Goal: Transaction & Acquisition: Purchase product/service

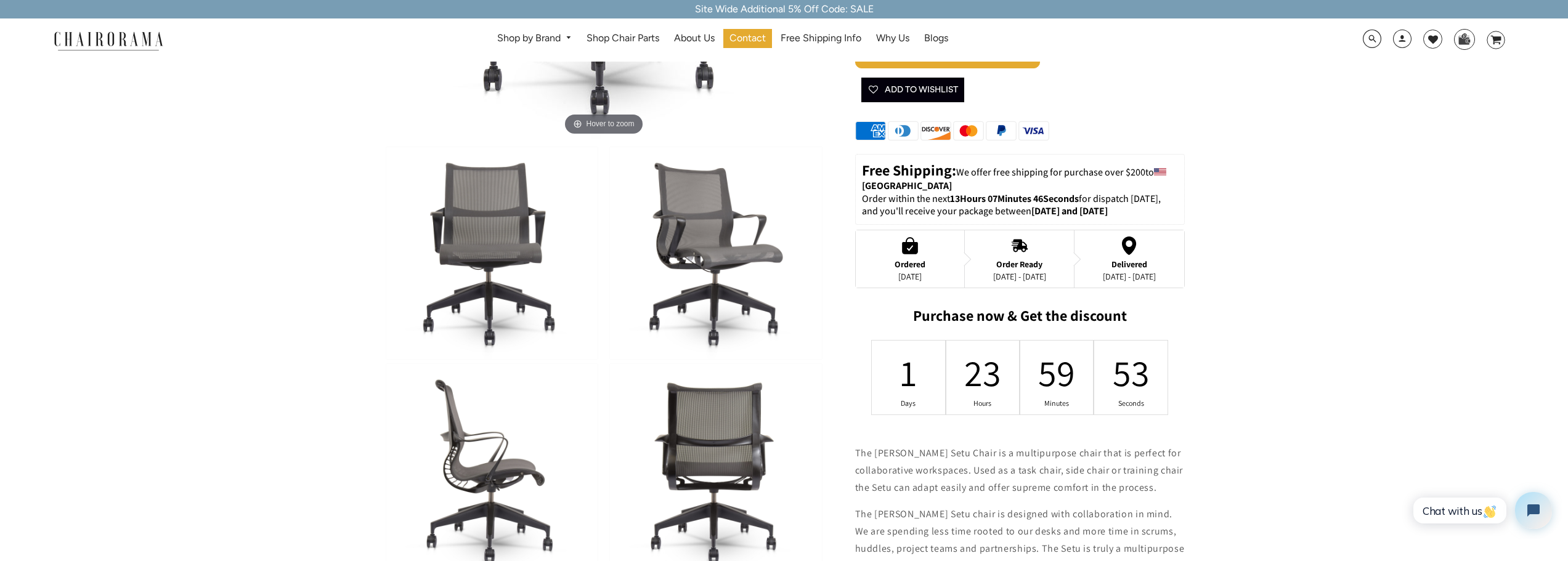
scroll to position [431, 0]
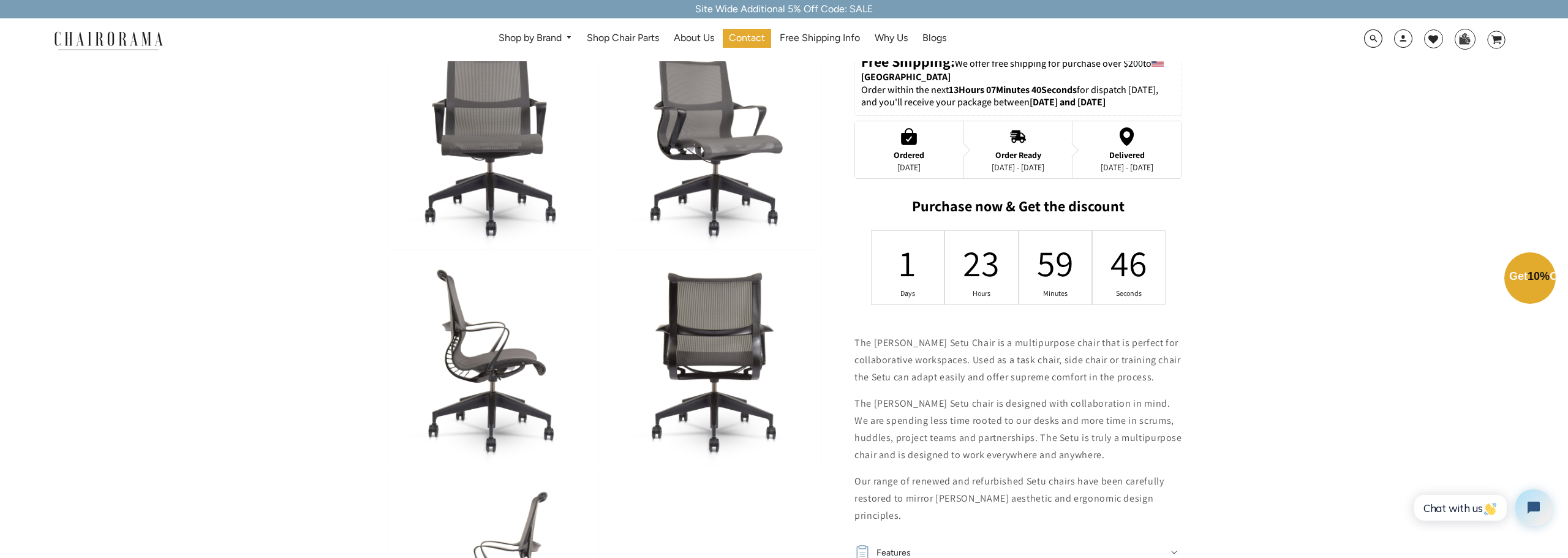
click at [269, 241] on div "Close dialog Exclusive Offer: Enjoy 10% Off! Get Your Coupon Code Now. Sign up …" at bounding box center [784, 277] width 1568 height 558
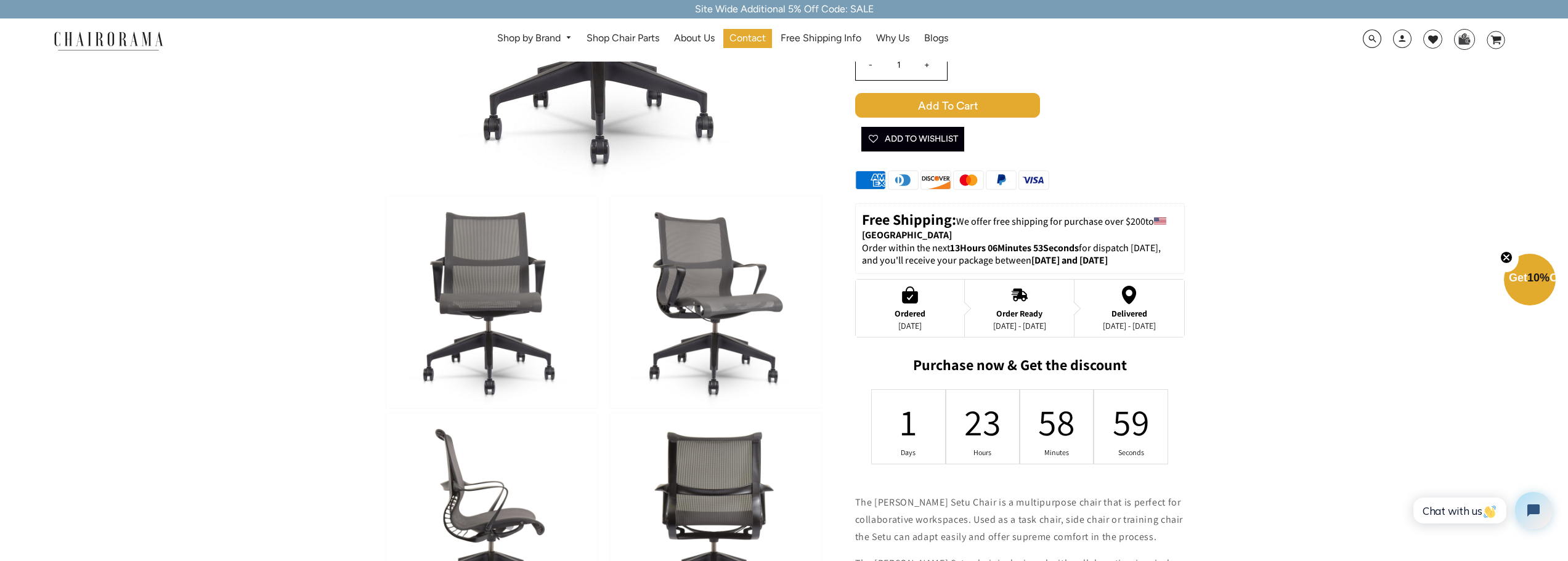
scroll to position [185, 0]
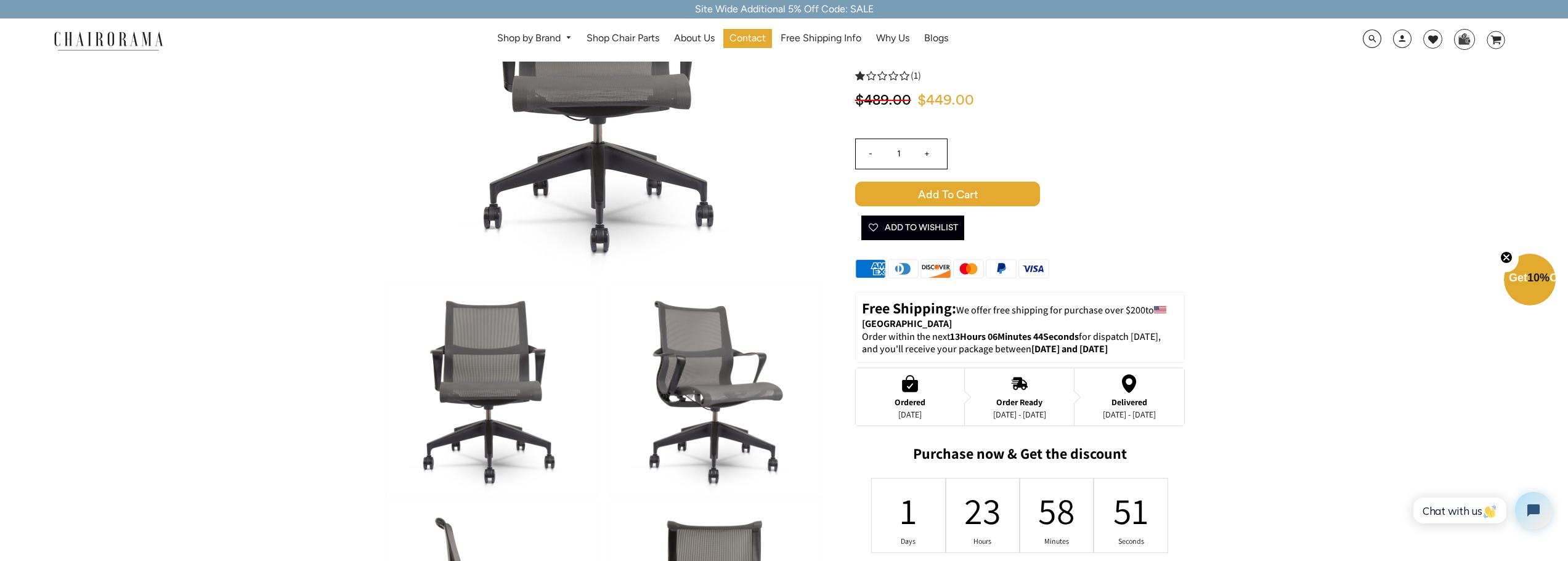
click at [926, 151] on input "+" at bounding box center [927, 154] width 30 height 30
type input "2"
drag, startPoint x: 945, startPoint y: 191, endPoint x: 1198, endPoint y: 100, distance: 268.9
click at [946, 191] on span "Add to Cart" at bounding box center [948, 194] width 185 height 25
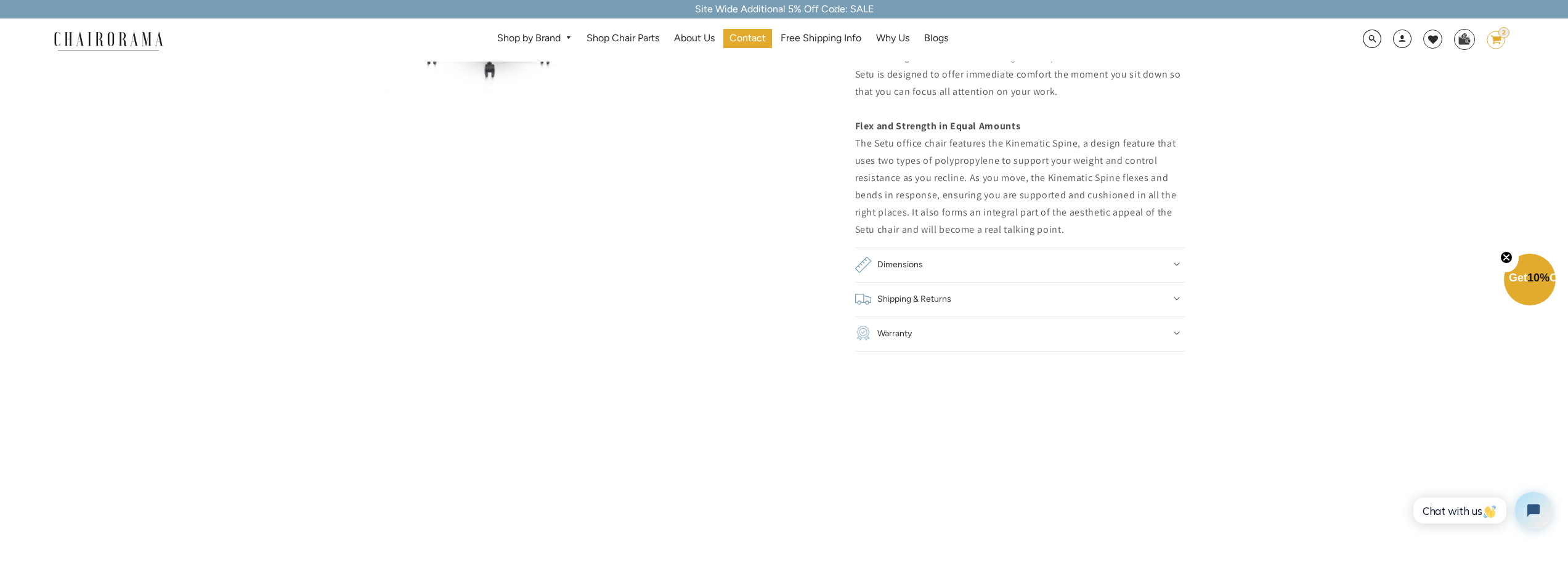
scroll to position [1047, 0]
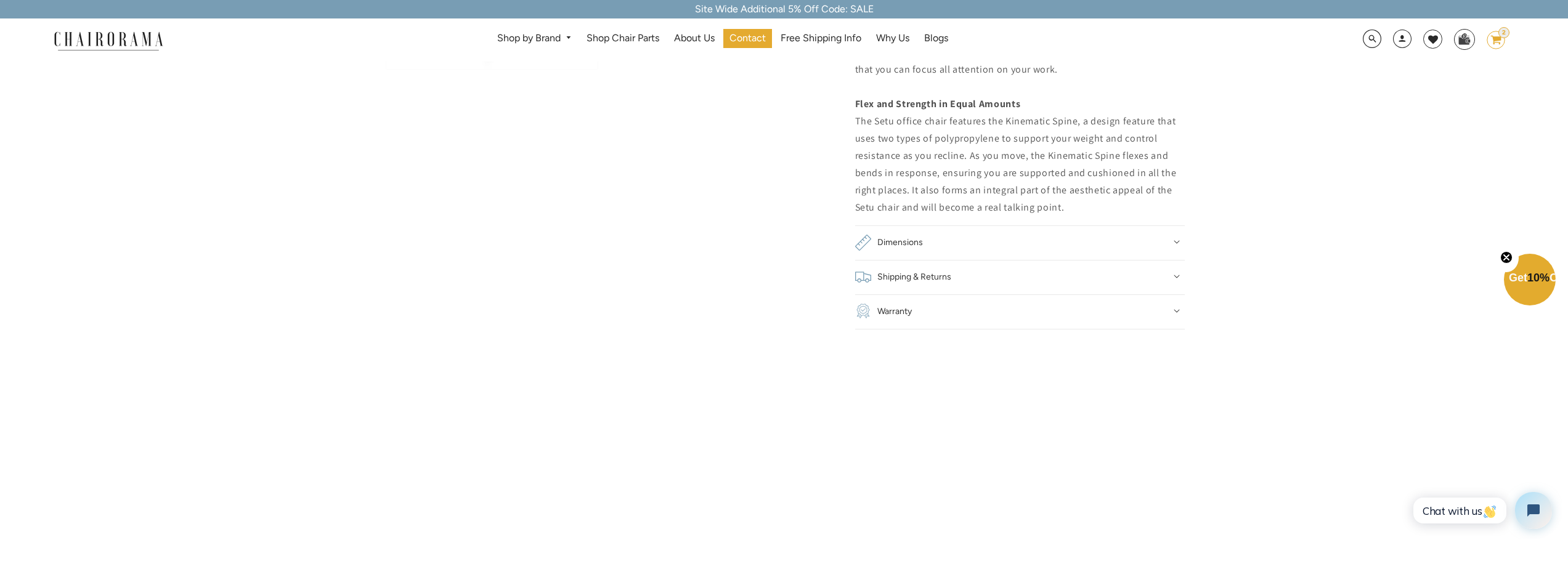
click at [1178, 276] on icon at bounding box center [1176, 276] width 6 height 4
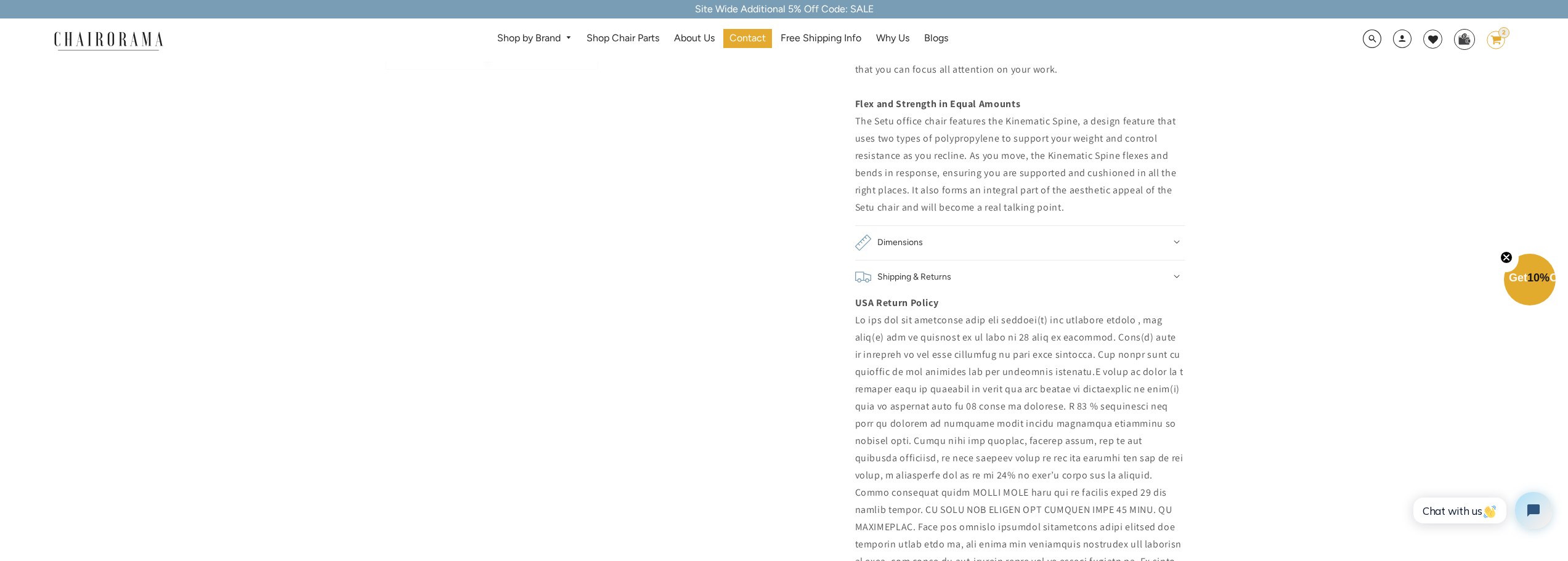
click at [1180, 278] on div "Shipping & Returns" at bounding box center [1020, 277] width 330 height 17
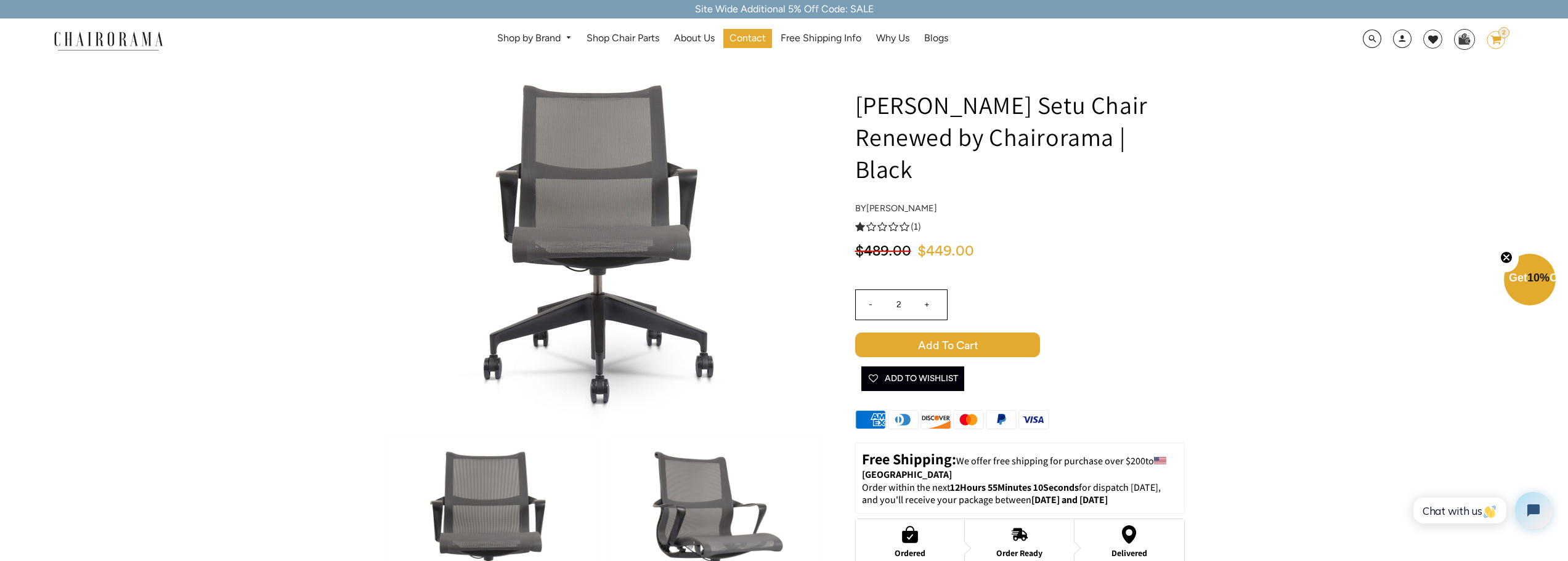
scroll to position [61, 0]
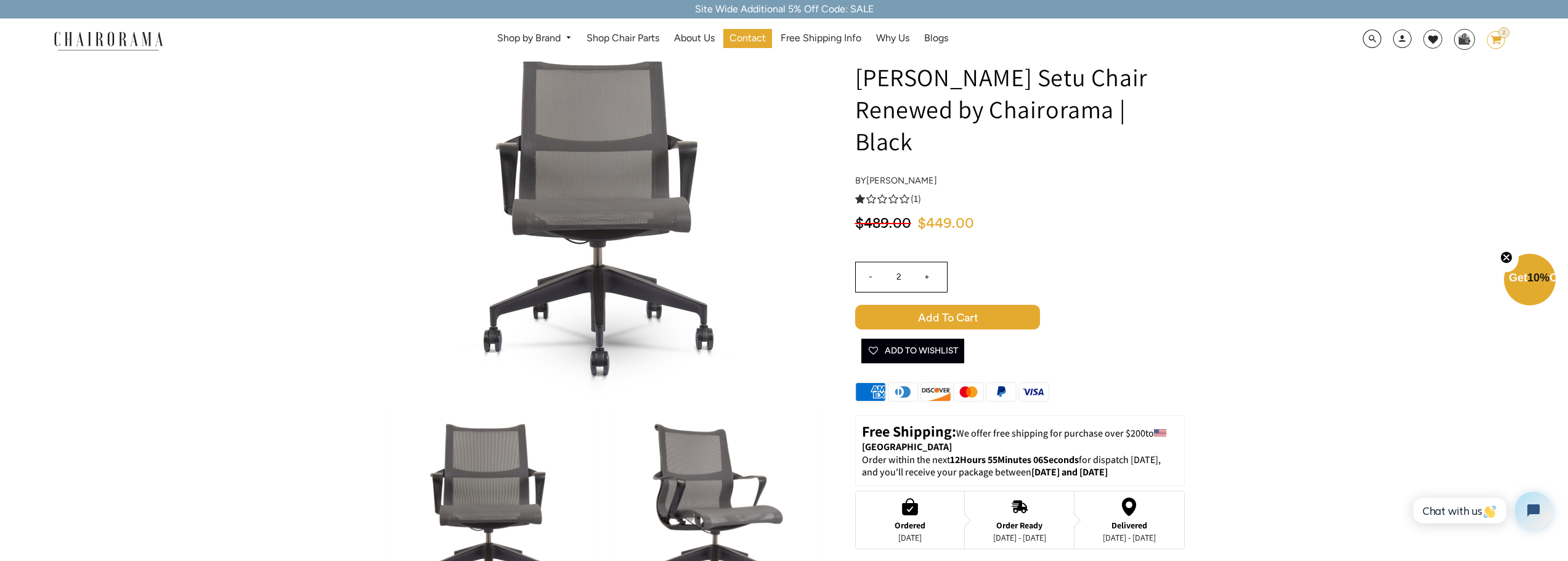
click at [919, 200] on span "(1)" at bounding box center [915, 199] width 11 height 13
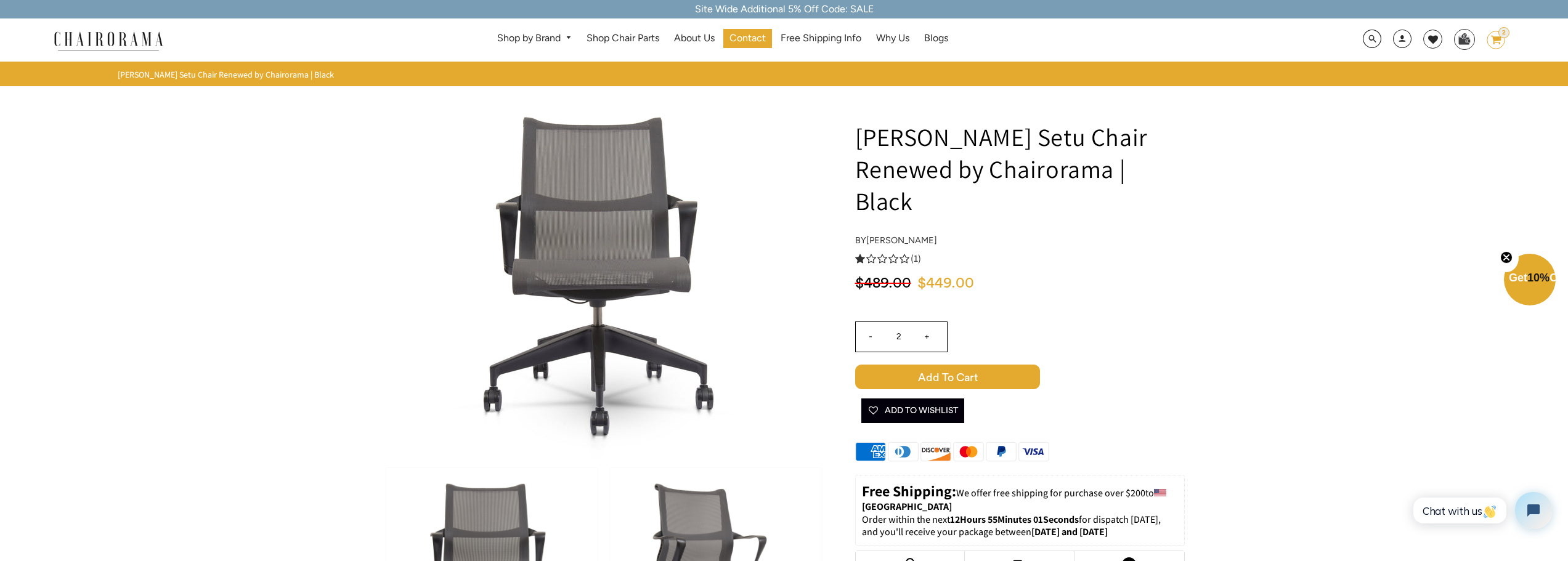
scroll to position [0, 0]
